Goal: Contribute content

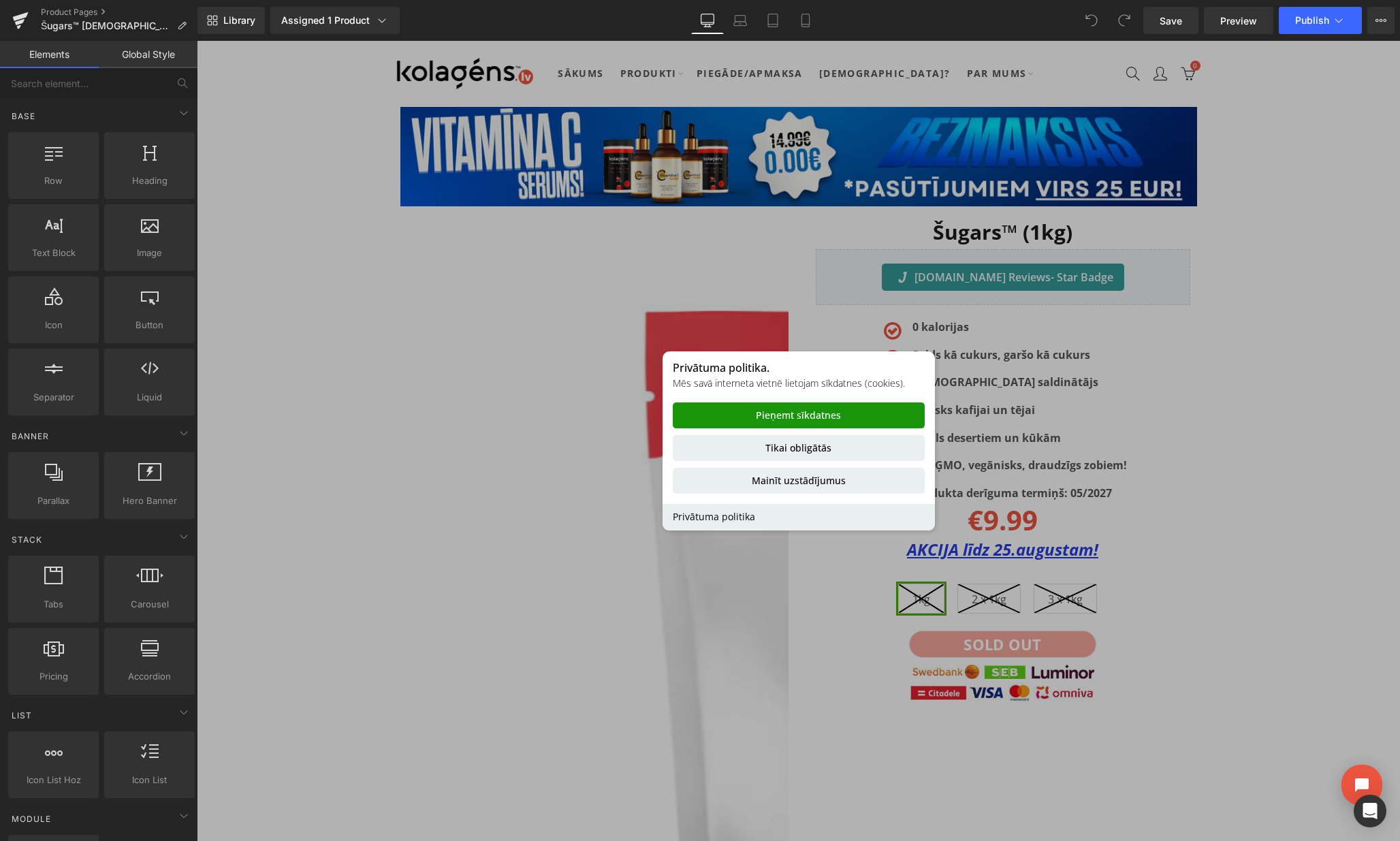
click at [822, 414] on button "Pieņemt sīkdatnes" at bounding box center [798, 416] width 252 height 25
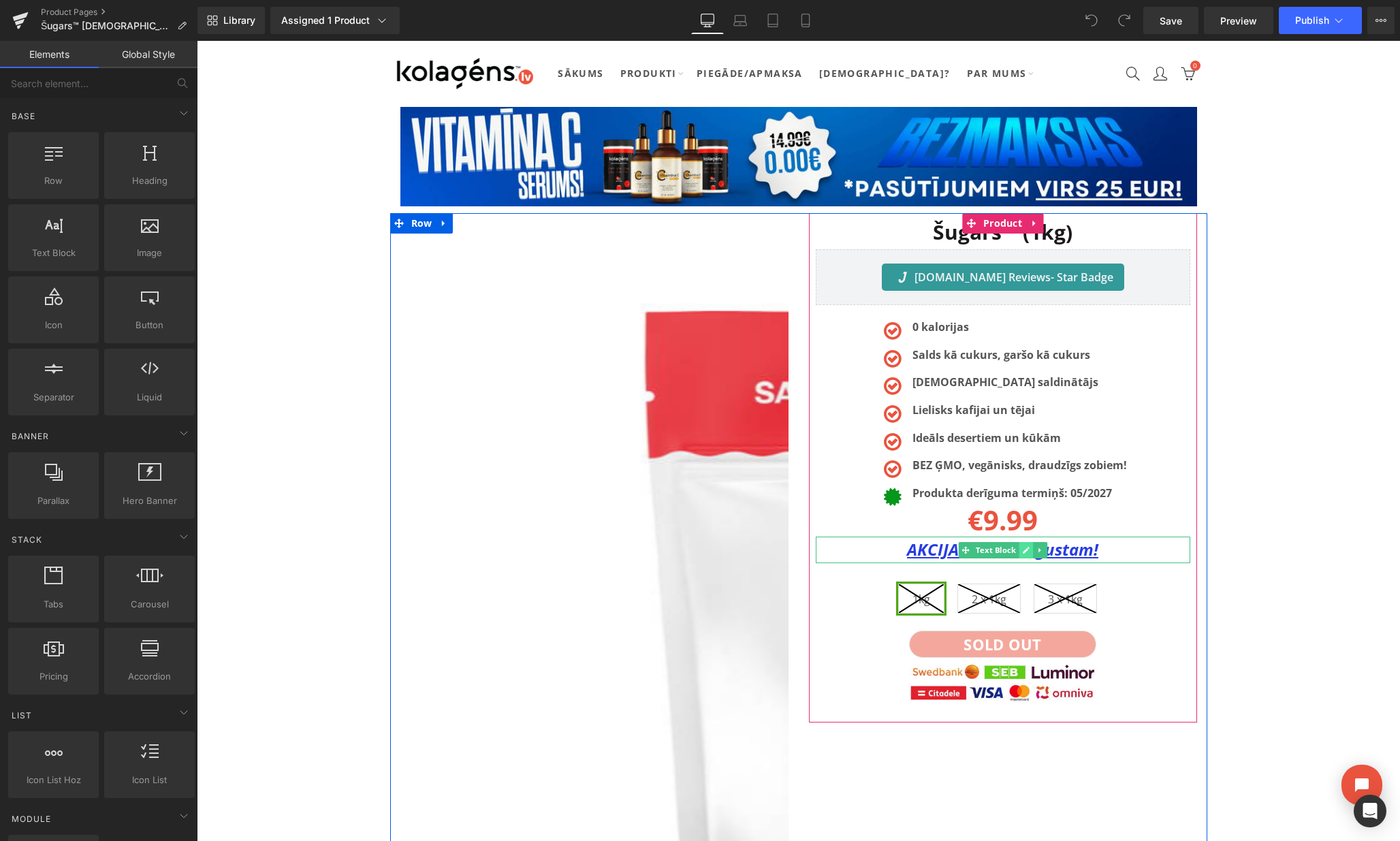
click at [1020, 548] on link at bounding box center [1025, 550] width 15 height 17
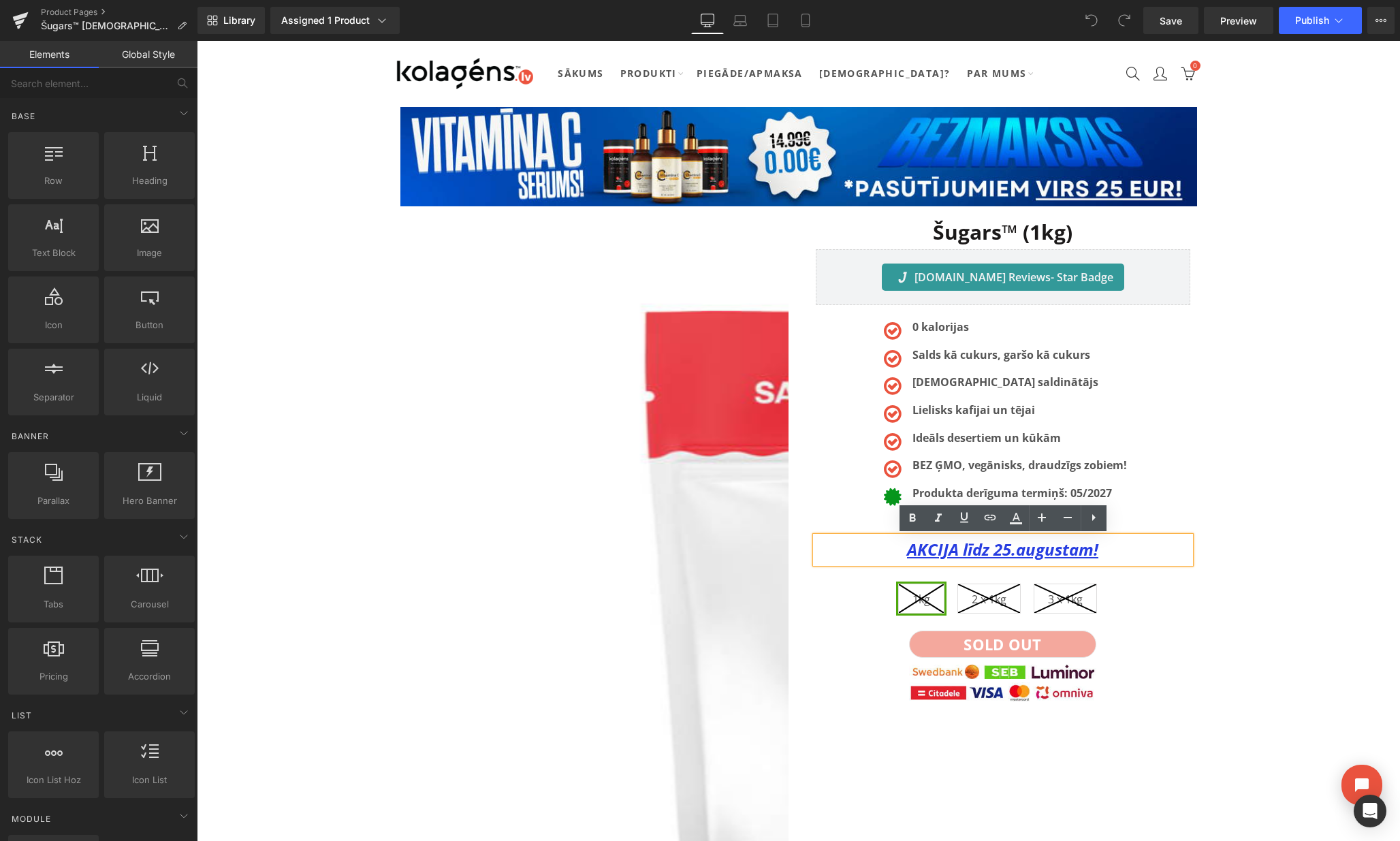
click at [1014, 550] on u "AKCIJA līdz 25.augustam!" at bounding box center [1002, 549] width 191 height 23
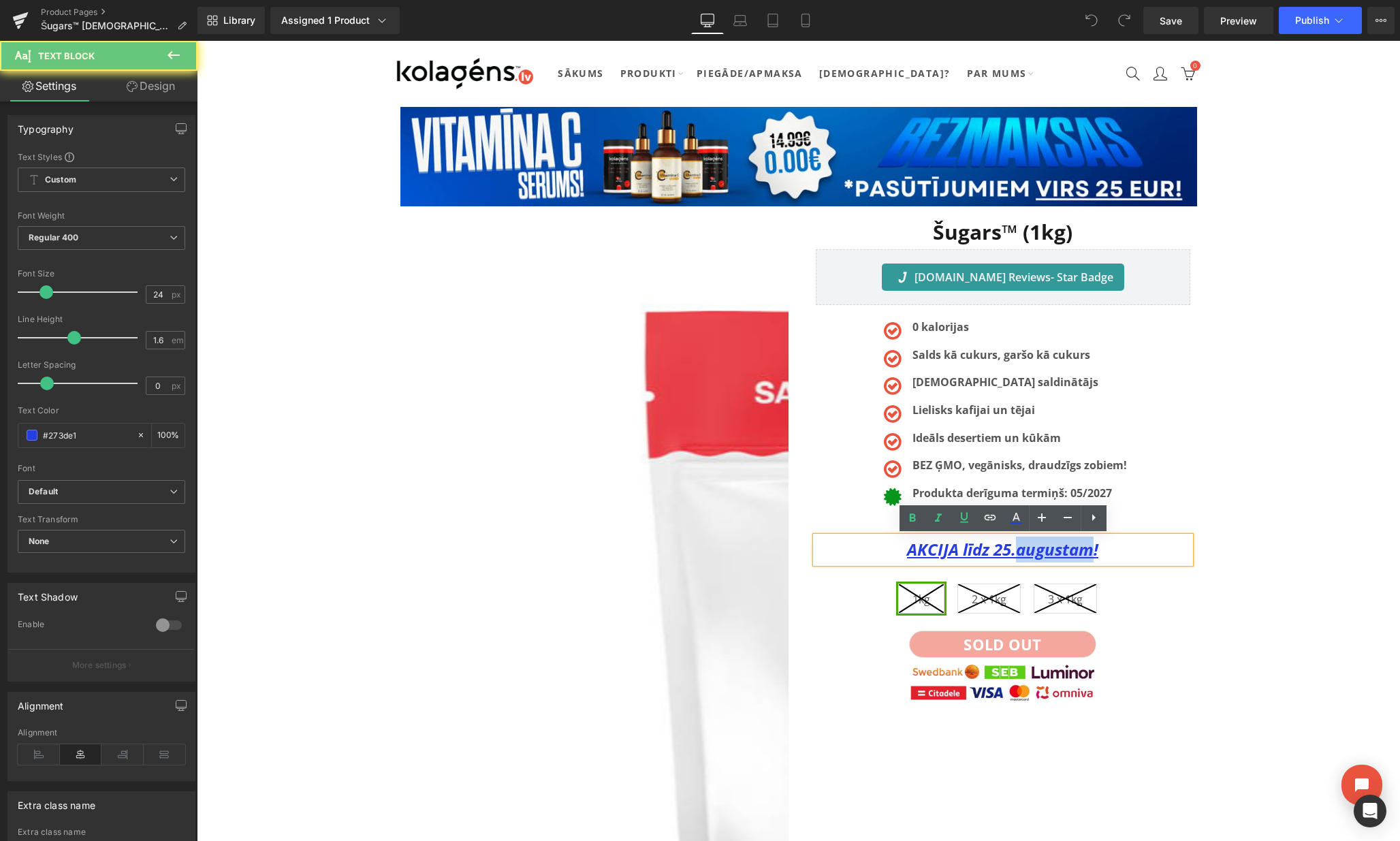
click at [1014, 550] on u "AKCIJA līdz 25.augustam!" at bounding box center [1002, 549] width 191 height 23
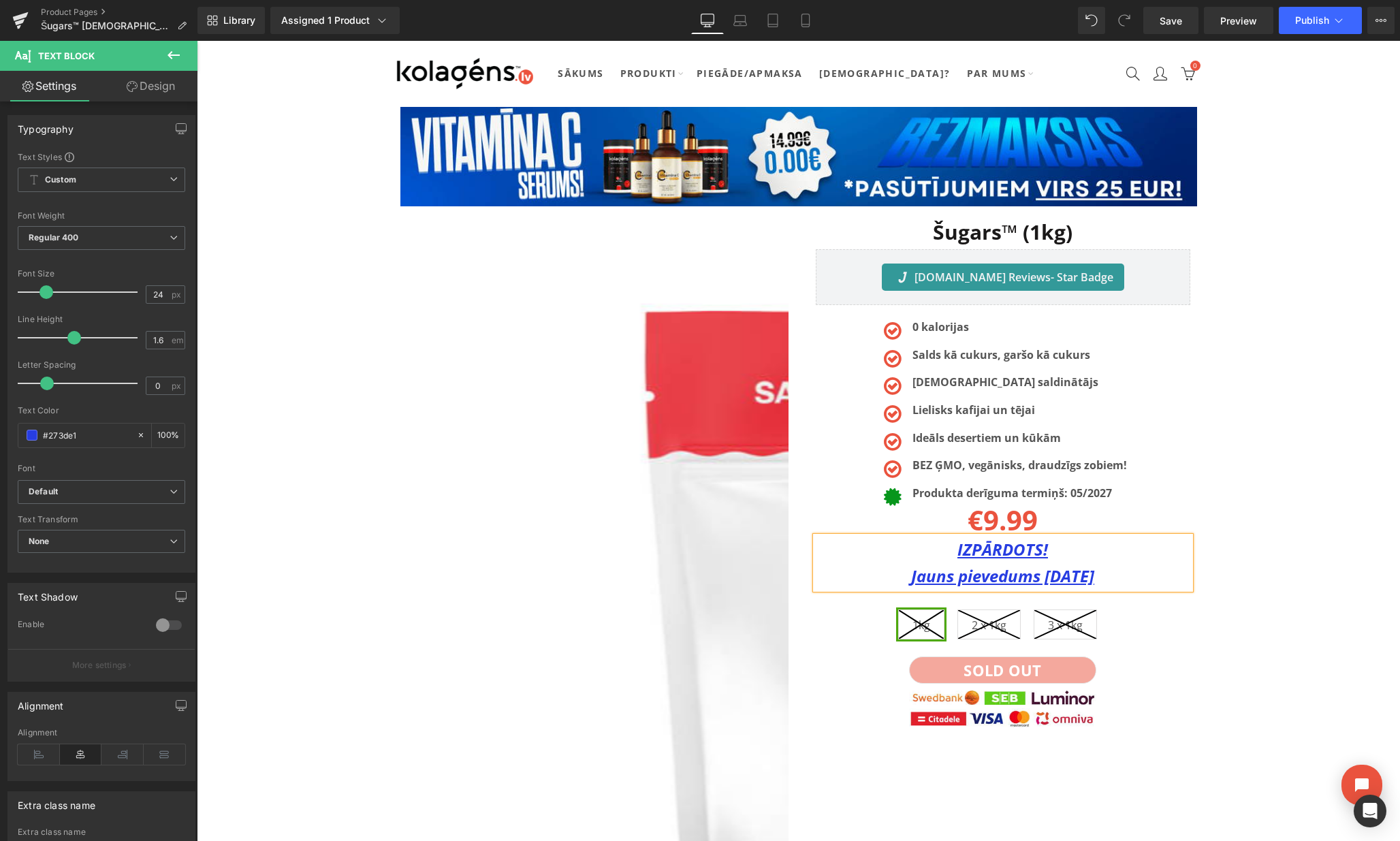
click at [1201, 514] on div "Šugars™ (1kg) Heading [DOMAIN_NAME] Reviews" at bounding box center [1003, 480] width 409 height 535
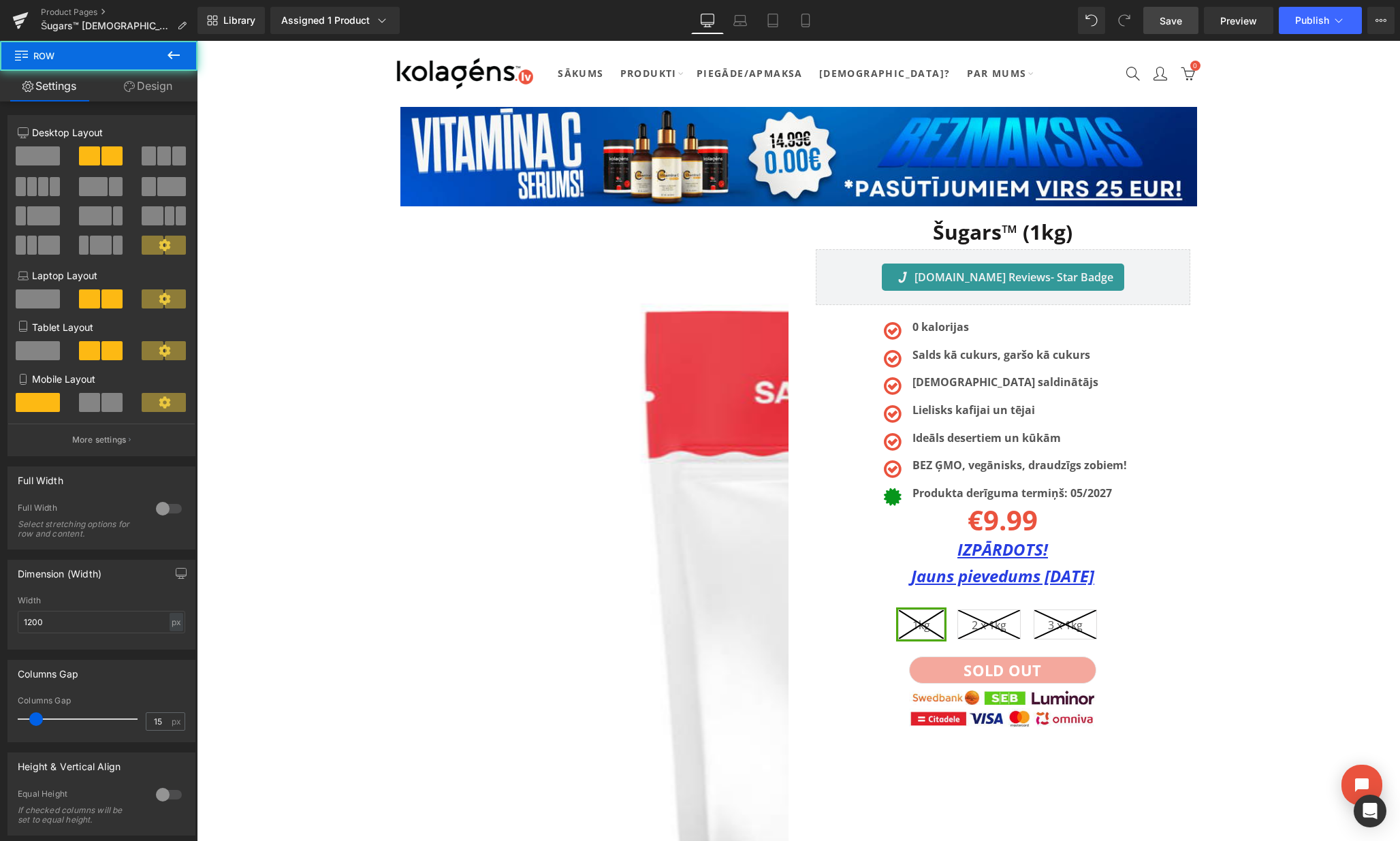
click at [1157, 25] on link "Save" at bounding box center [1171, 21] width 55 height 27
click at [1323, 19] on span "Publish" at bounding box center [1312, 20] width 34 height 11
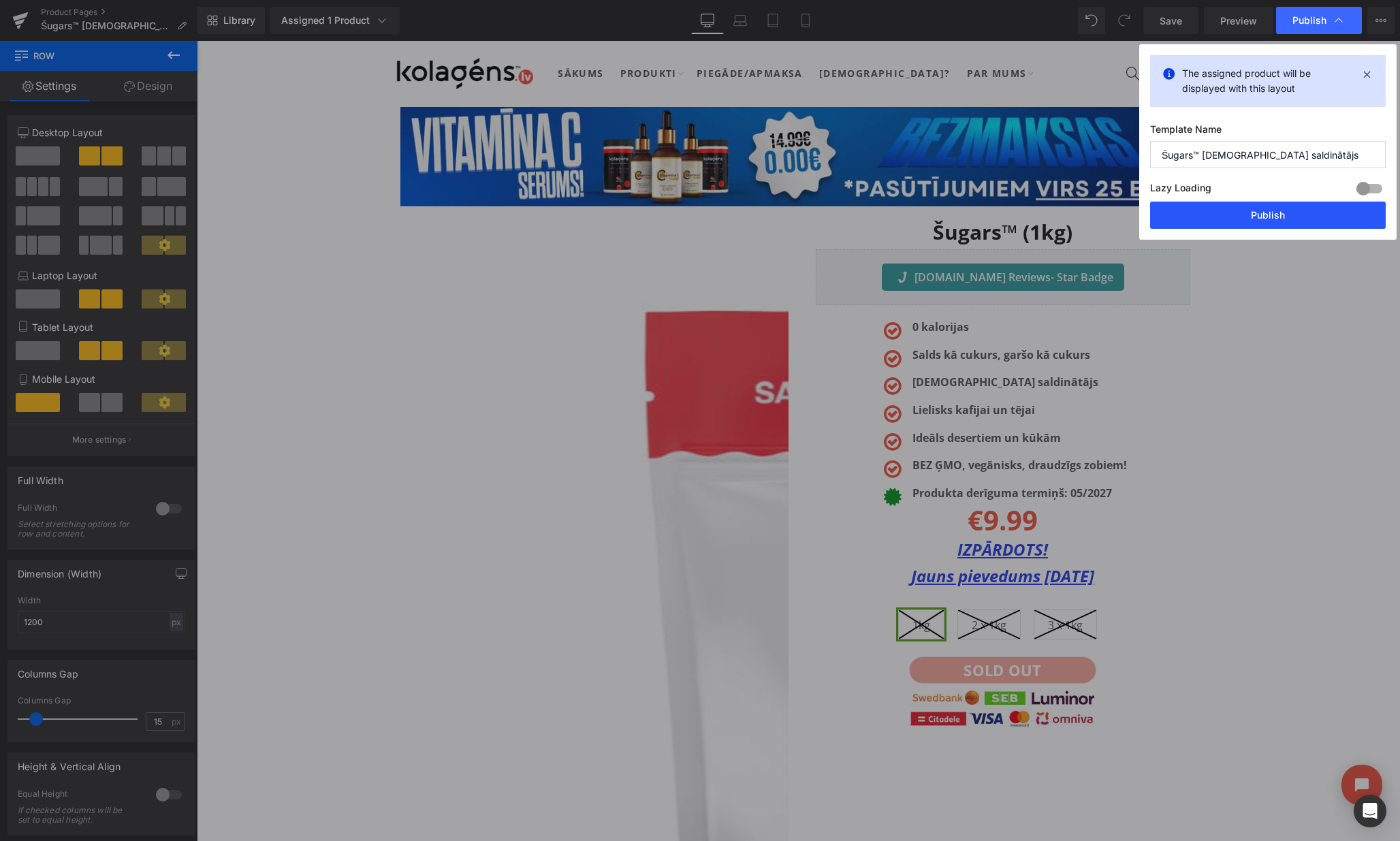
click at [1242, 222] on button "Publish" at bounding box center [1268, 216] width 235 height 27
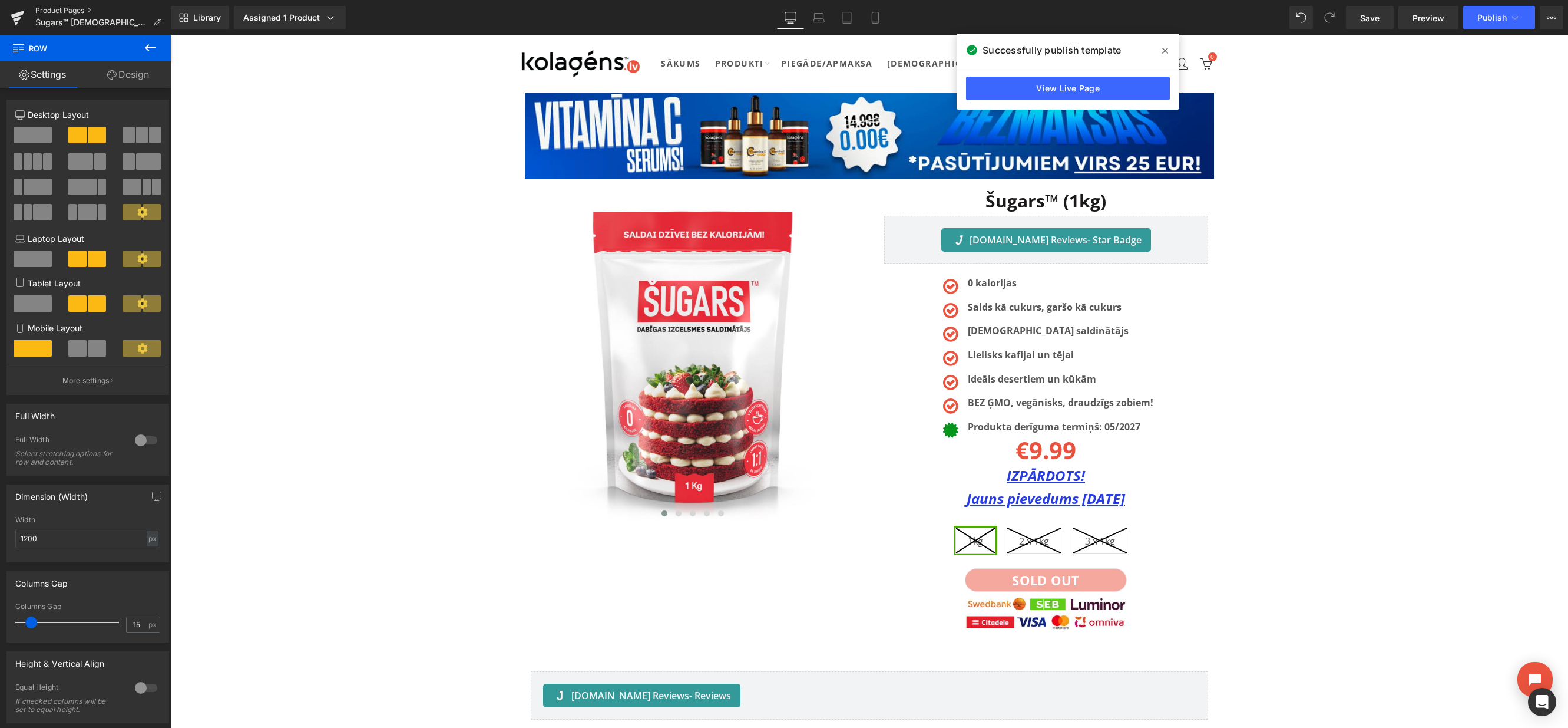
click at [66, 8] on link "Product Pages" at bounding box center [103, 10] width 136 height 9
